Goal: Use online tool/utility: Utilize a website feature to perform a specific function

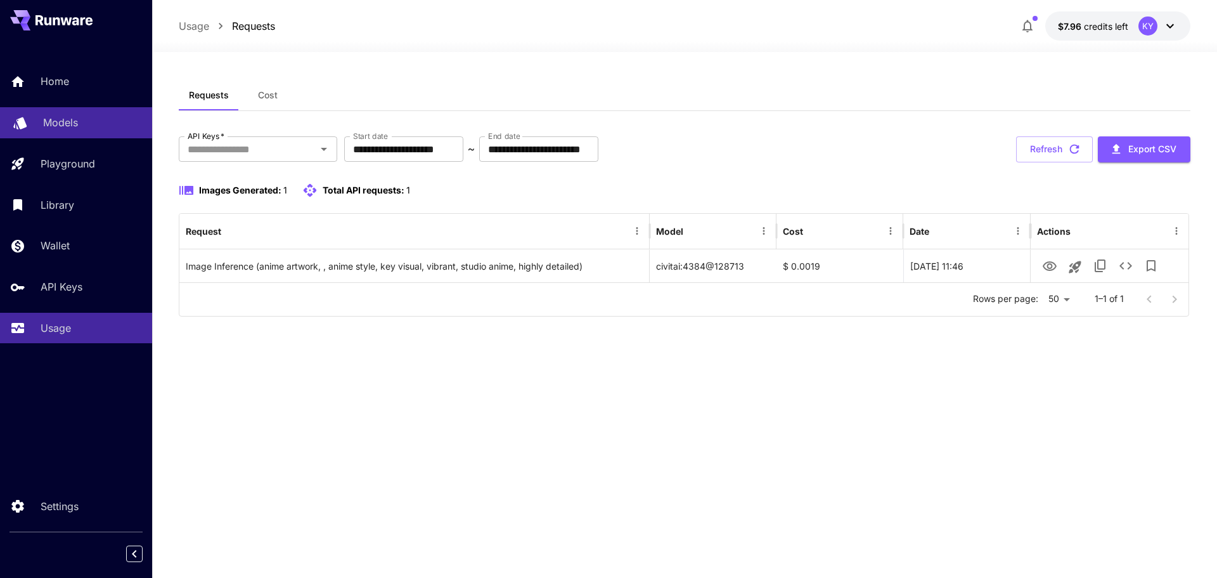
click at [72, 117] on p "Models" at bounding box center [60, 122] width 35 height 15
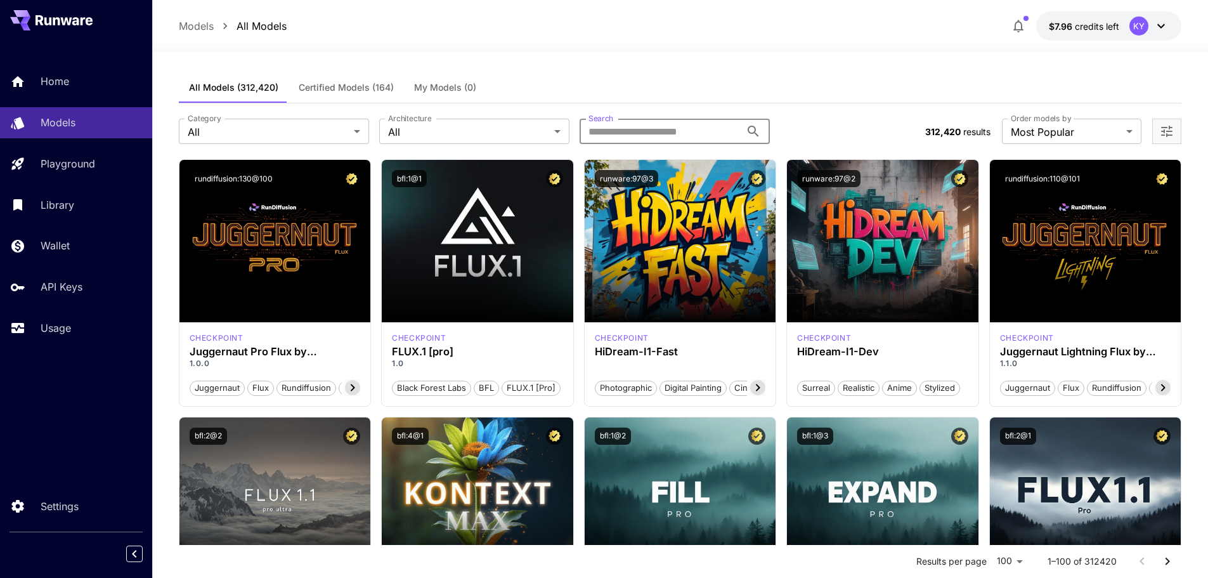
click at [671, 130] on input "Search" at bounding box center [660, 131] width 161 height 25
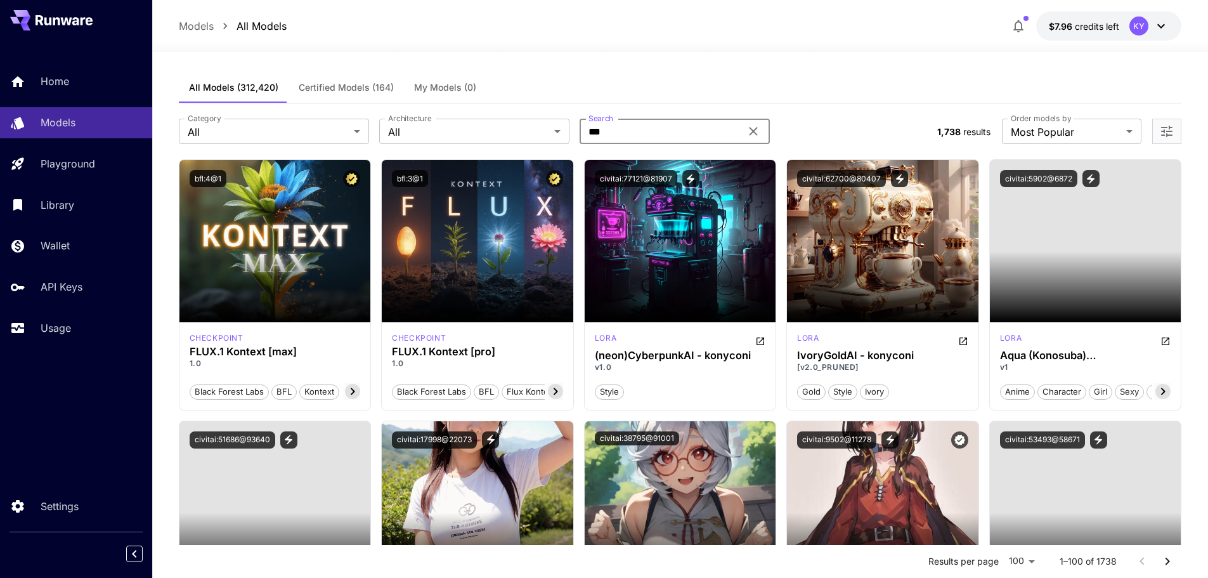
type input "*******"
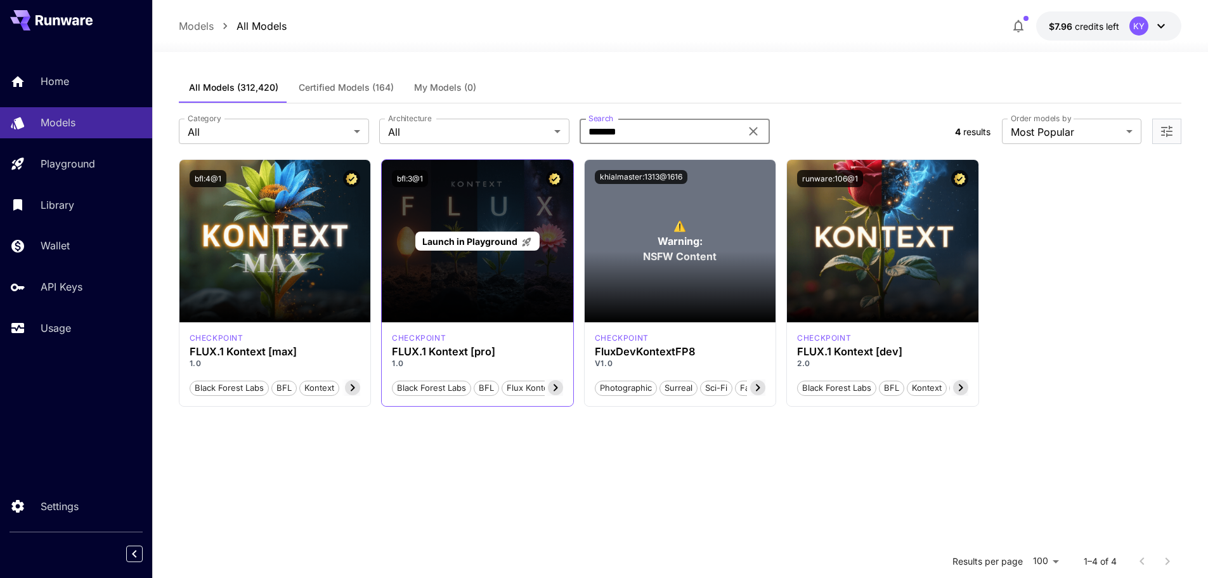
click at [503, 236] on span "Launch in Playground" at bounding box center [469, 241] width 95 height 11
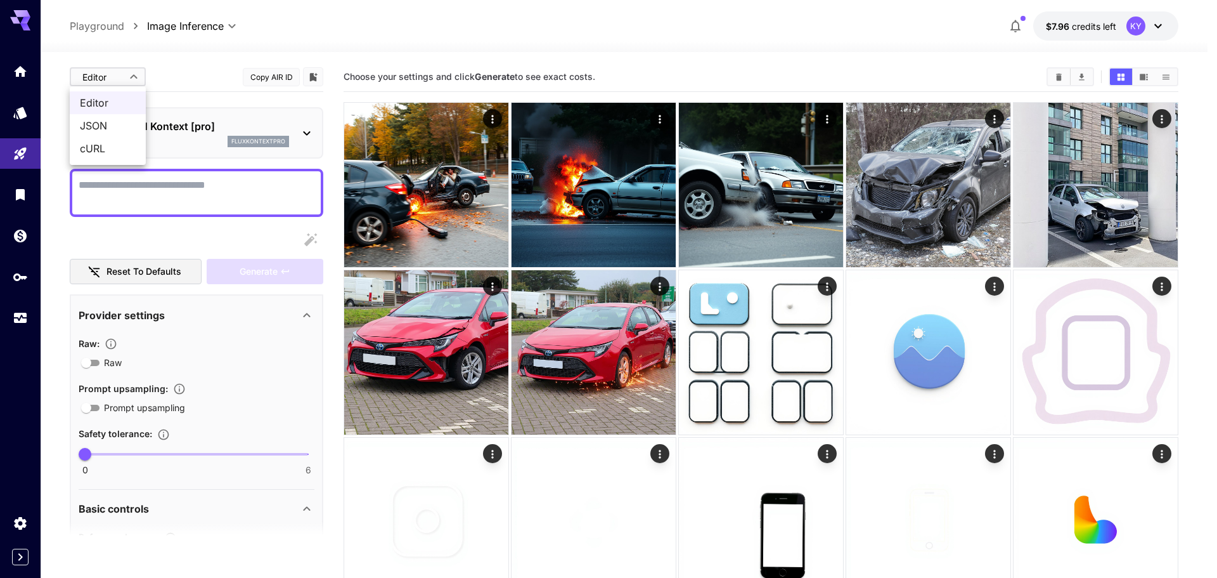
drag, startPoint x: 119, startPoint y: 106, endPoint x: 119, endPoint y: 129, distance: 22.8
click at [119, 129] on ul "Editor JSON cURL" at bounding box center [108, 125] width 76 height 79
click at [119, 127] on span "JSON" at bounding box center [108, 125] width 56 height 15
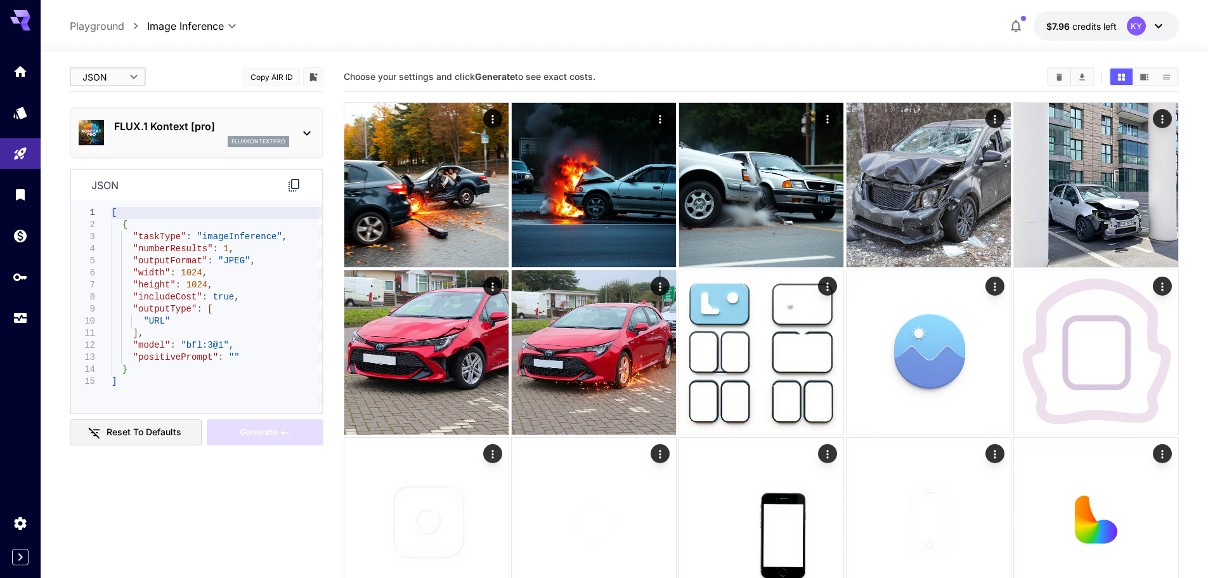
click at [192, 129] on p "FLUX.1 Kontext [pro]" at bounding box center [201, 126] width 175 height 15
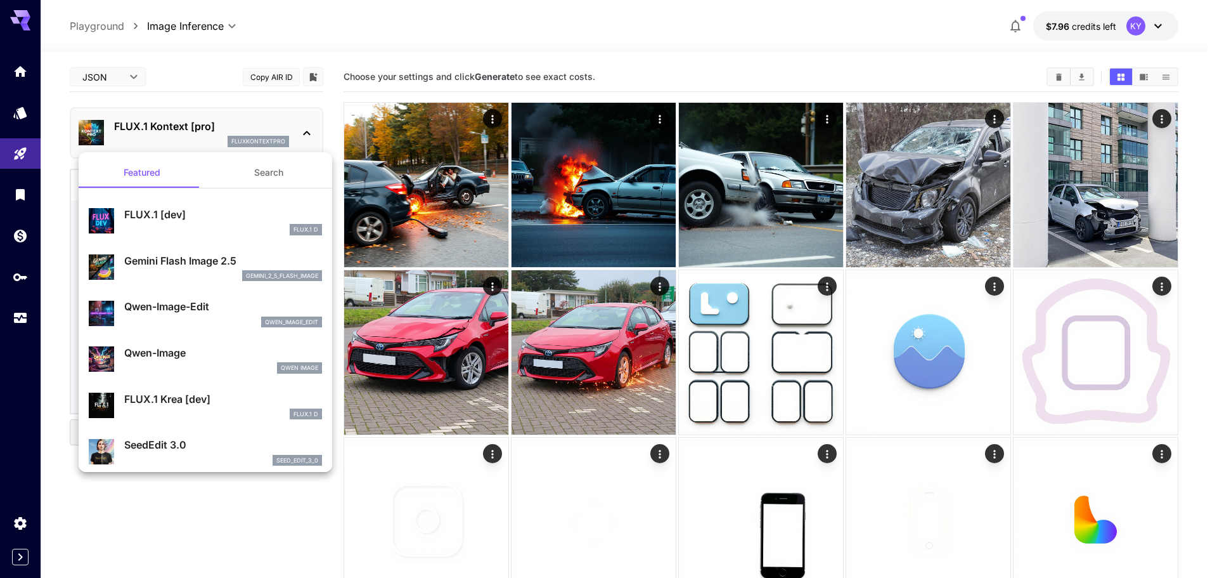
click at [178, 130] on div at bounding box center [608, 289] width 1217 height 578
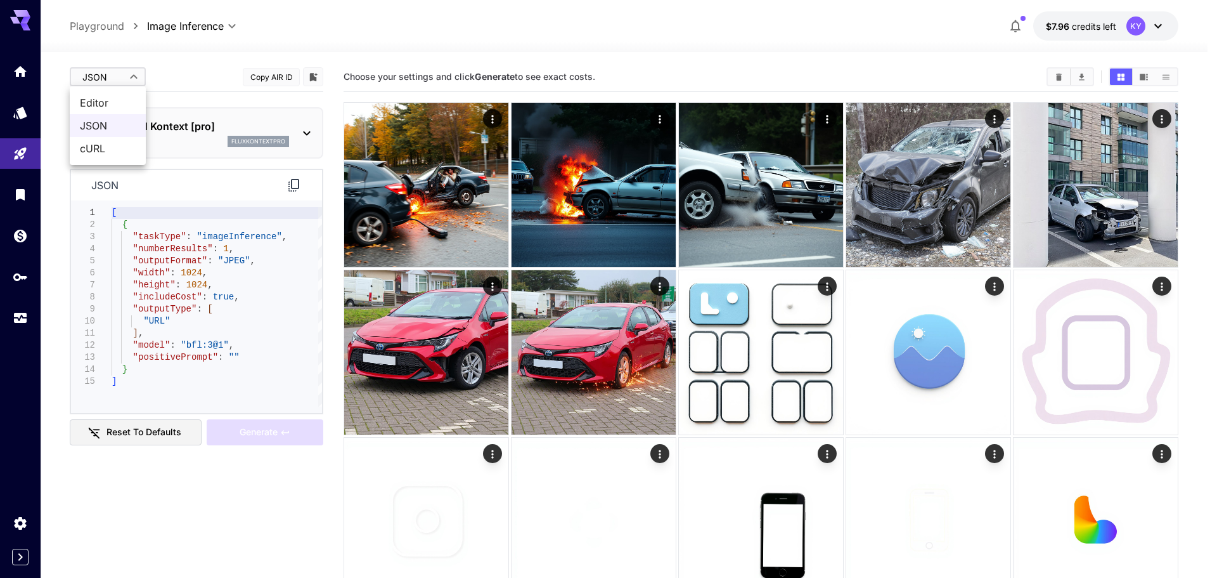
click at [110, 97] on span "Editor" at bounding box center [108, 102] width 56 height 15
type input "****"
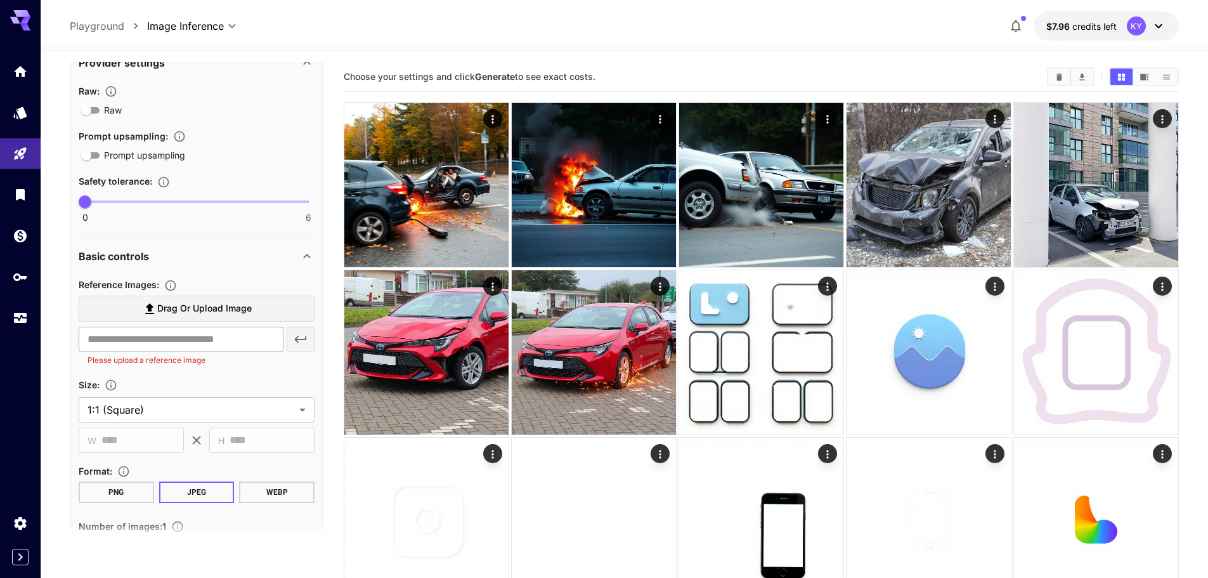
scroll to position [254, 0]
click at [295, 336] on div "​ Please upload a reference image" at bounding box center [197, 345] width 236 height 40
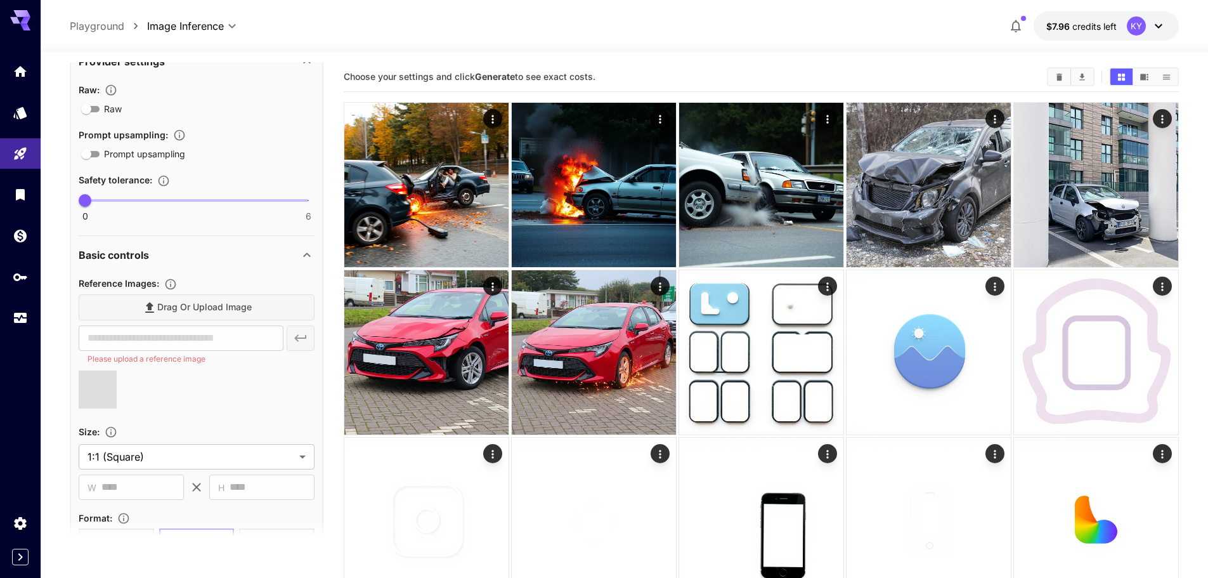
type input "**********"
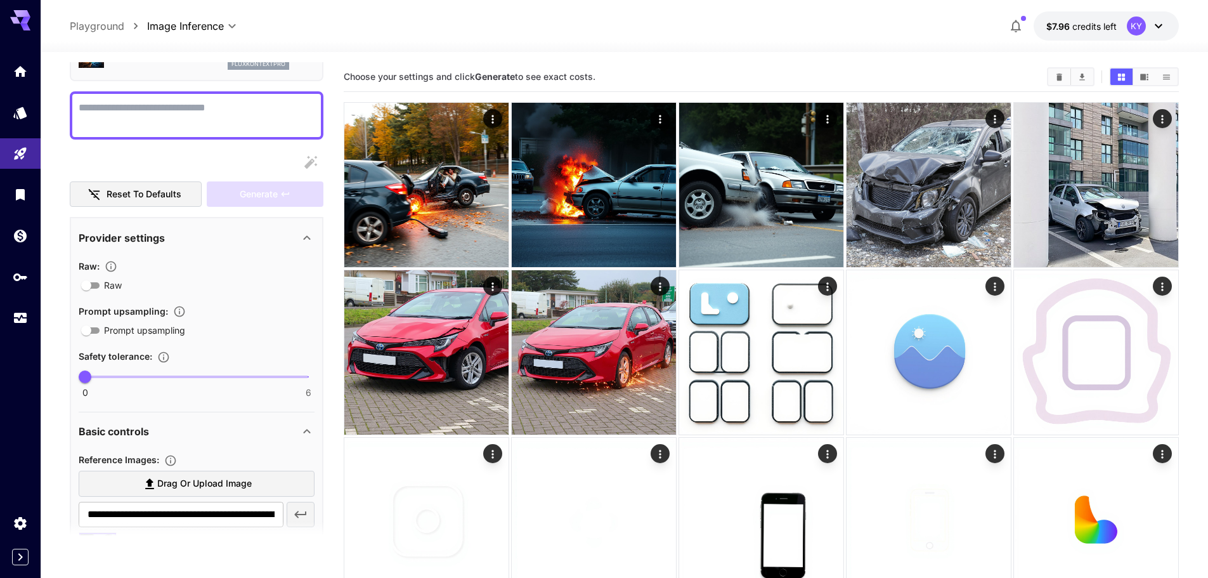
scroll to position [0, 0]
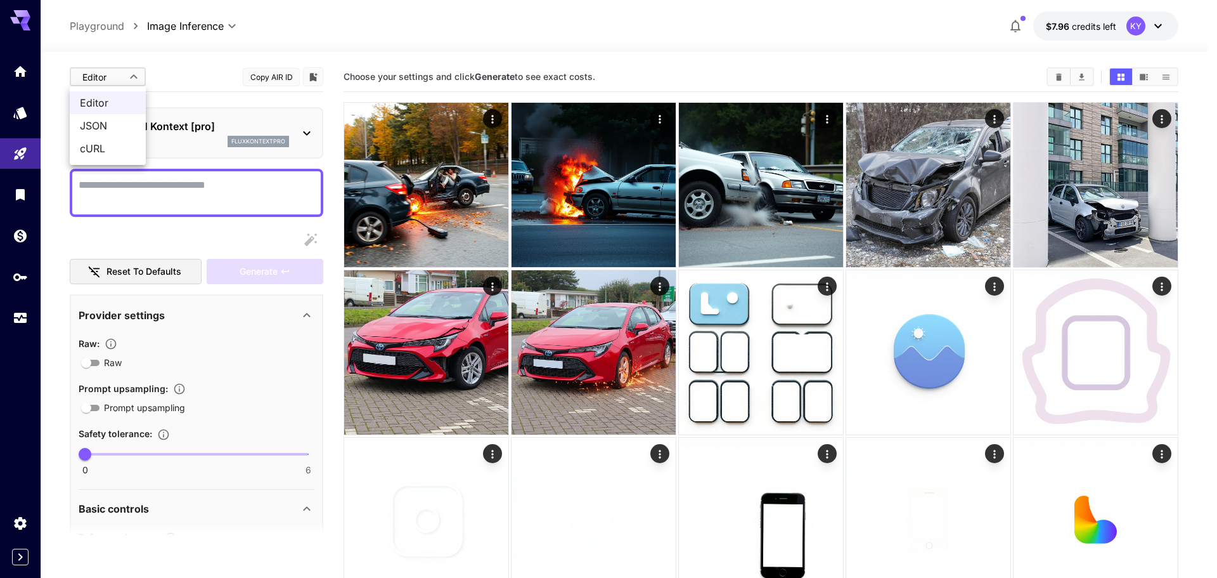
drag, startPoint x: 123, startPoint y: 103, endPoint x: 118, endPoint y: 124, distance: 22.1
click at [118, 124] on ul "Editor JSON cURL" at bounding box center [108, 125] width 76 height 79
click at [118, 124] on span "JSON" at bounding box center [108, 125] width 56 height 15
type input "****"
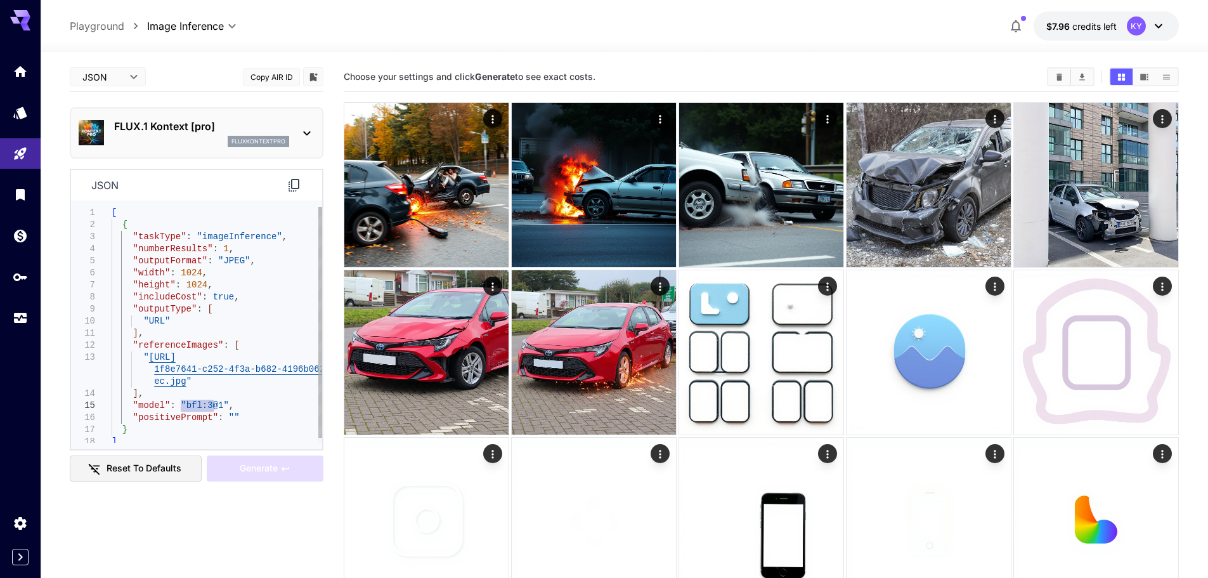
drag, startPoint x: 213, startPoint y: 405, endPoint x: 181, endPoint y: 403, distance: 32.4
click at [181, 403] on div "[ { "taskType" : "imageInference" , "numberResults" : 1 , "outputFormat" : "JPE…" at bounding box center [217, 327] width 211 height 241
click at [187, 343] on div "Follow link (ctrl + click)" at bounding box center [196, 341] width 101 height 29
click at [174, 314] on div "[ { "taskType" : "imageInference" , "numberResults" : 1 , "outputFormat" : "JPE…" at bounding box center [217, 322] width 211 height 241
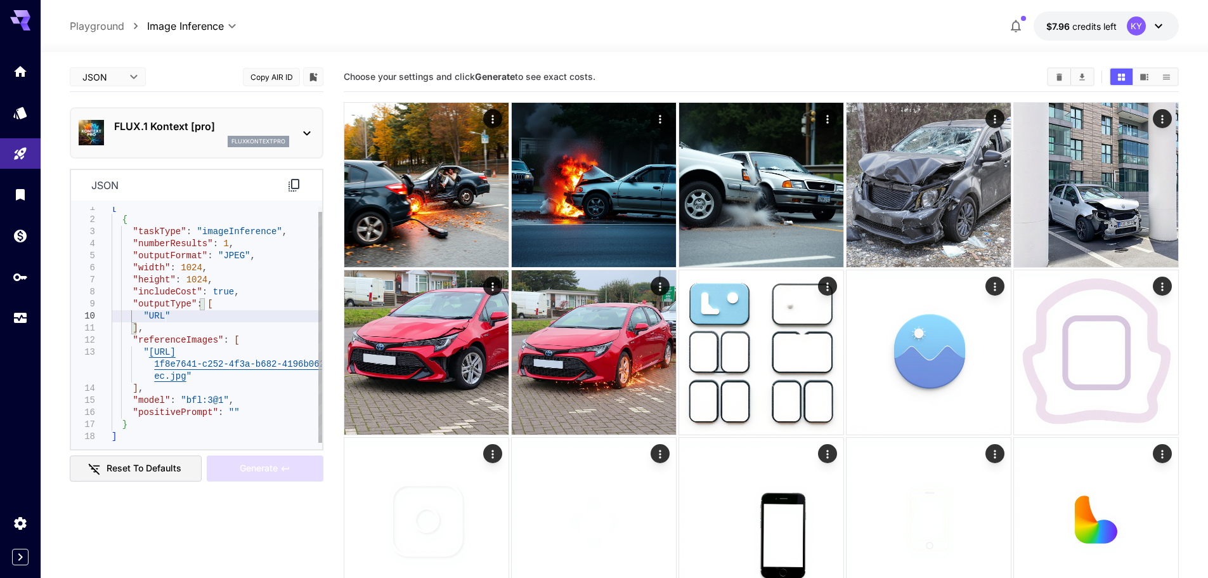
type textarea "**********"
click at [166, 339] on div "[ { "taskType" : "imageInference" , "numberResults" : 1 , "outputFormat" : "JPE…" at bounding box center [217, 322] width 211 height 241
click at [10, 70] on link at bounding box center [20, 71] width 41 height 31
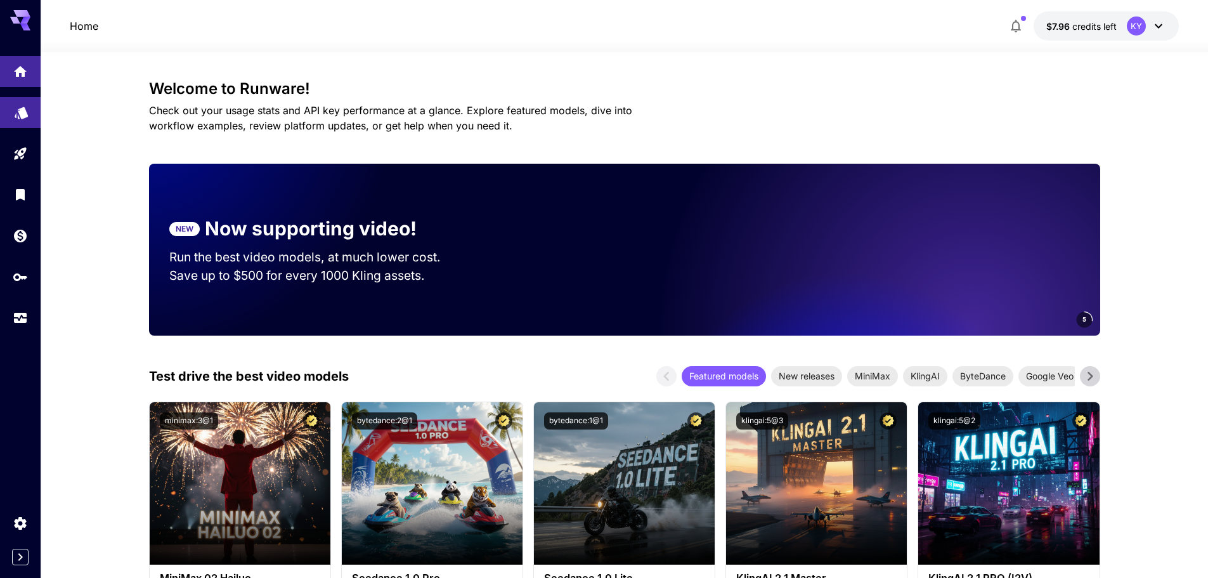
click at [20, 102] on icon "Models" at bounding box center [21, 108] width 15 height 15
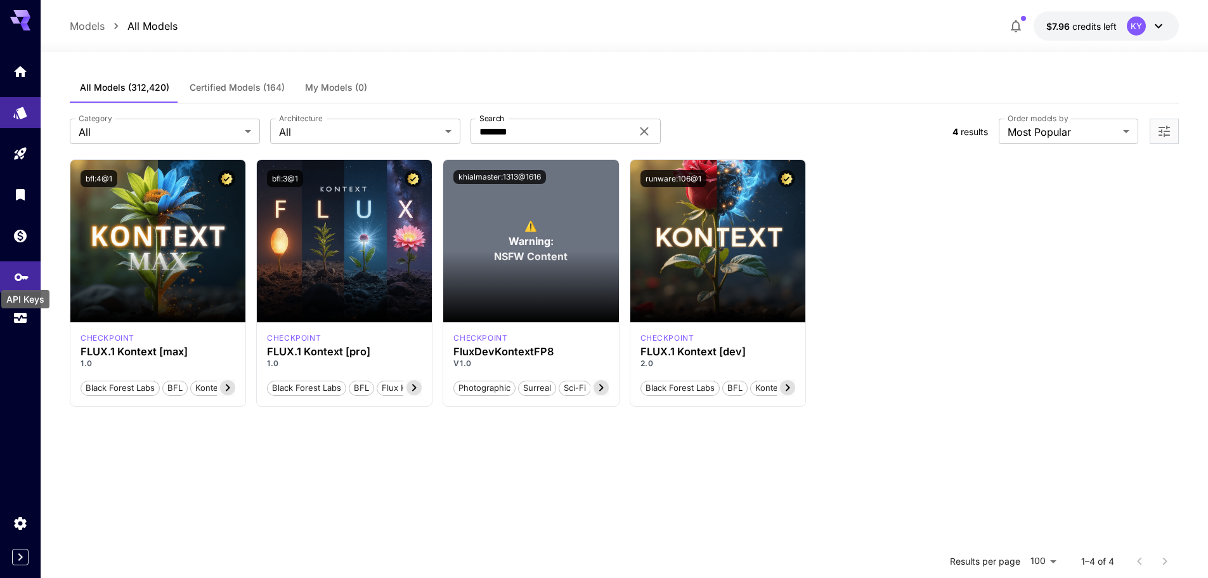
click at [18, 273] on icon "API Keys" at bounding box center [21, 272] width 15 height 15
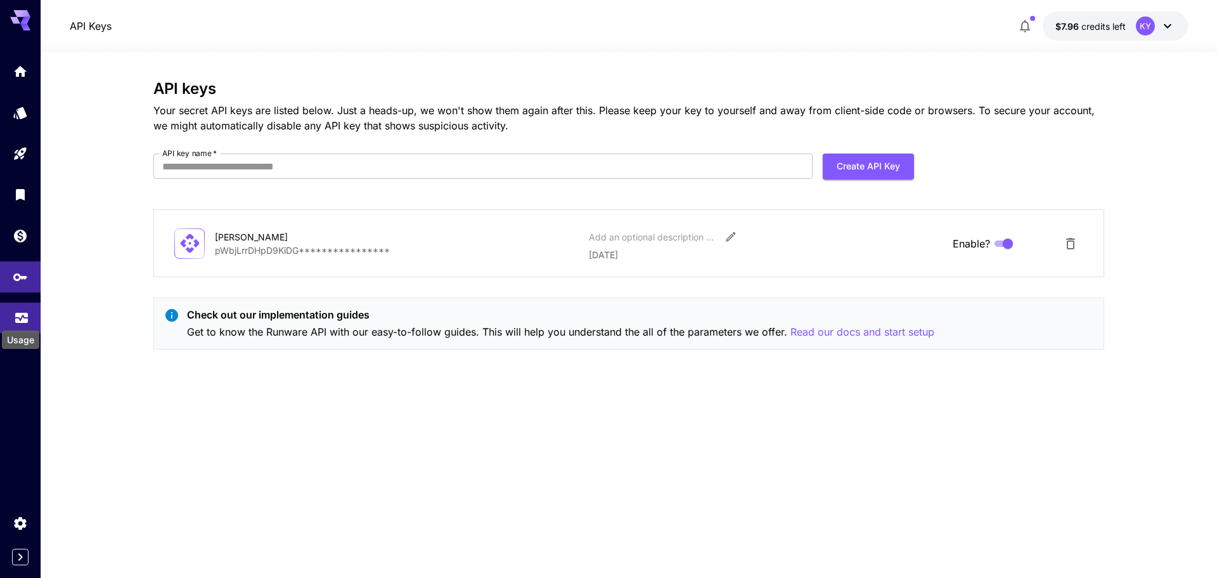
click at [22, 313] on icon "Usage" at bounding box center [21, 314] width 15 height 15
